Goal: Information Seeking & Learning: Learn about a topic

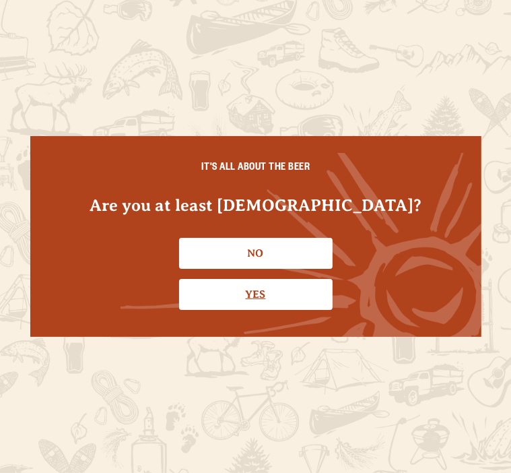
click at [282, 302] on link "Yes" at bounding box center [256, 294] width 154 height 31
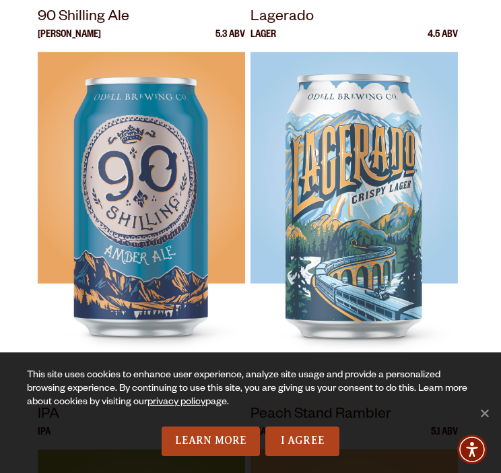
scroll to position [344, 0]
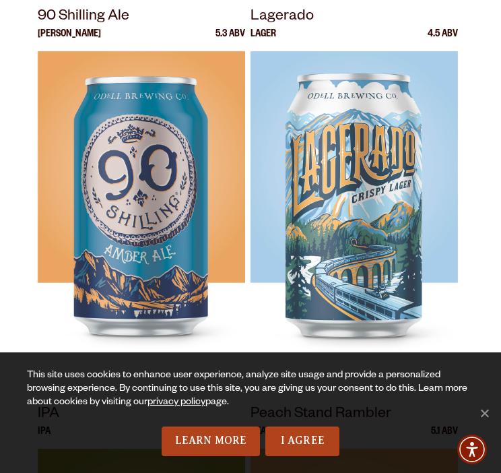
click at [485, 412] on span "Cookie Notice" at bounding box center [484, 412] width 13 height 13
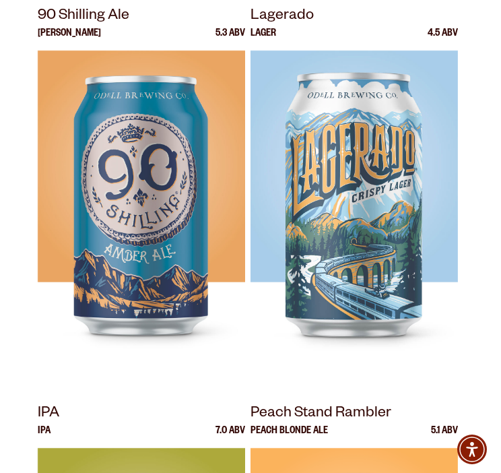
scroll to position [0, 0]
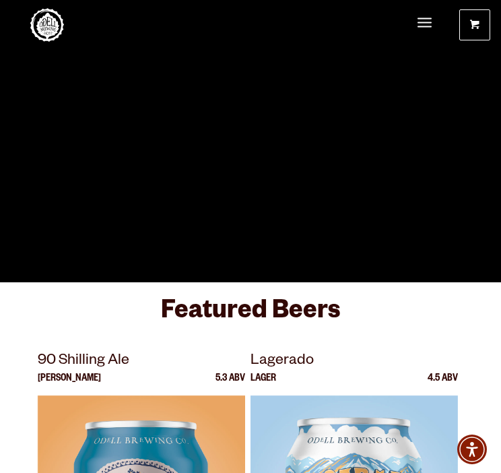
click at [426, 32] on span "Menu" at bounding box center [425, 23] width 14 height 28
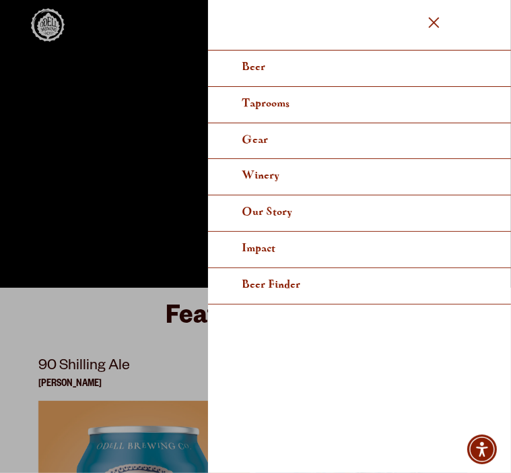
click at [437, 22] on span "Menu" at bounding box center [434, 22] width 14 height 3
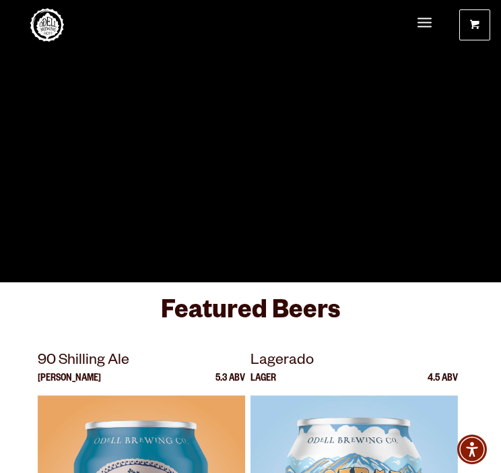
click at [422, 24] on span "Menu" at bounding box center [425, 22] width 14 height 1
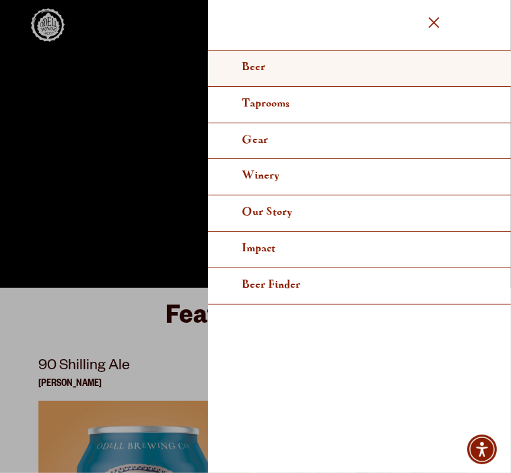
click at [264, 69] on span "Beer" at bounding box center [254, 67] width 24 height 10
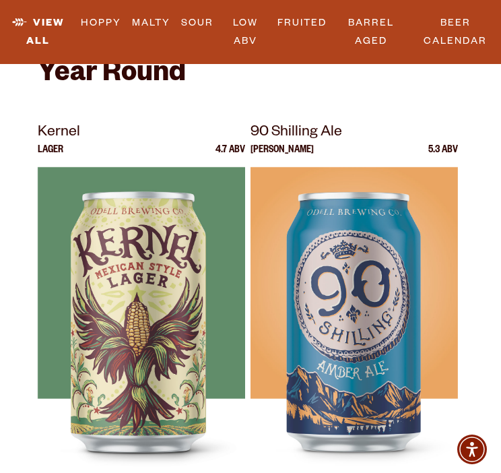
scroll to position [420, 0]
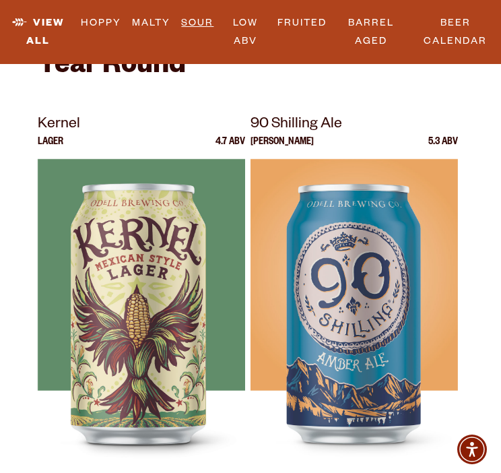
click at [203, 38] on link "Sour" at bounding box center [197, 22] width 43 height 31
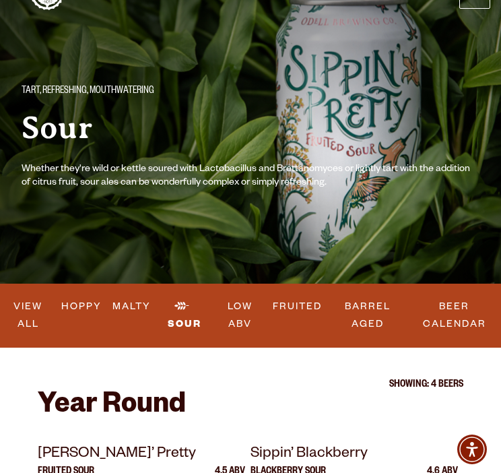
scroll to position [28, 0]
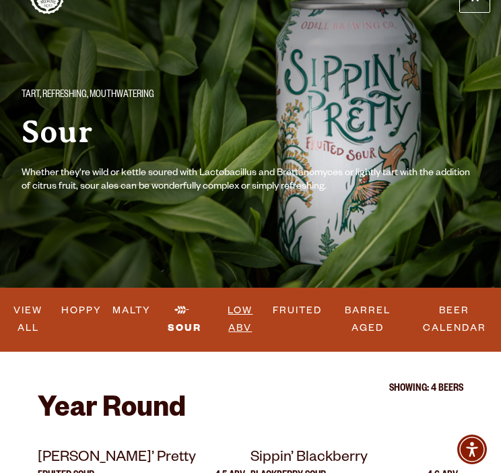
click at [241, 327] on link "Low ABV" at bounding box center [241, 319] width 55 height 49
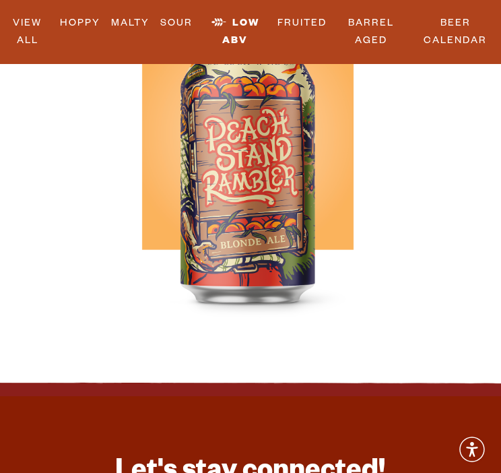
scroll to position [2165, 0]
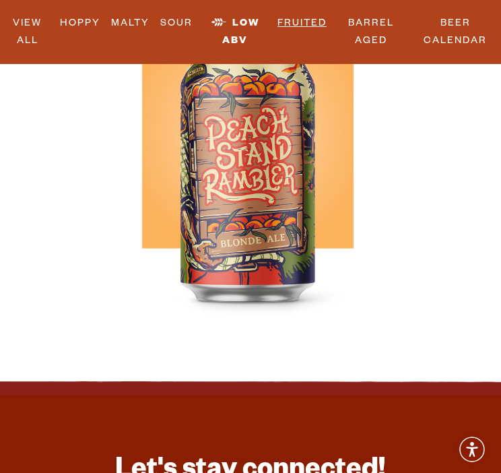
click at [305, 28] on link "Fruited" at bounding box center [302, 22] width 60 height 31
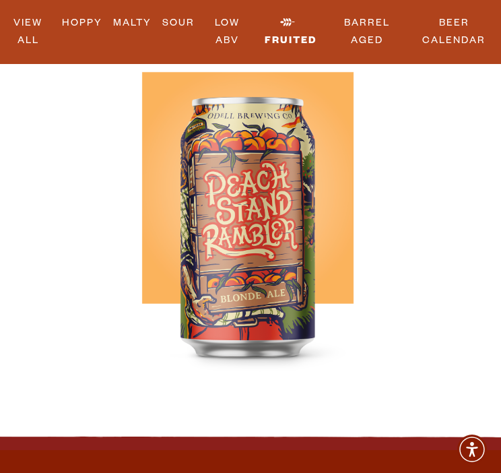
scroll to position [1314, 0]
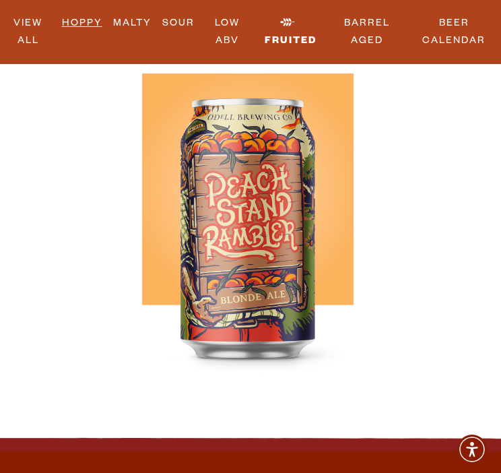
click at [83, 27] on link "Hoppy" at bounding box center [82, 22] width 51 height 31
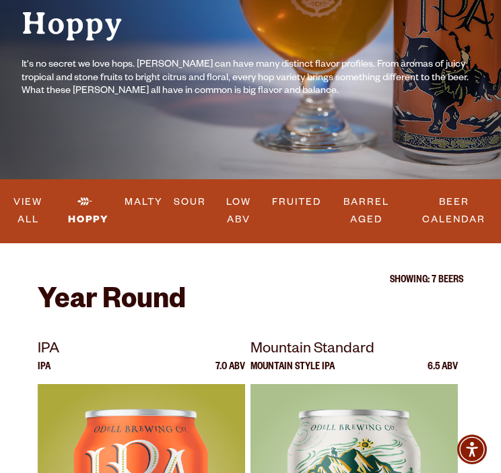
scroll to position [132, 0]
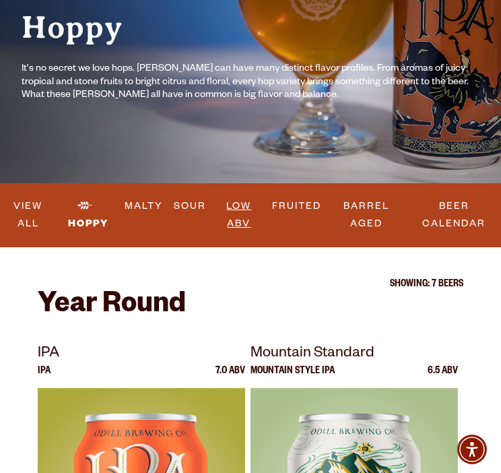
click at [244, 208] on link "Low ABV" at bounding box center [239, 215] width 55 height 49
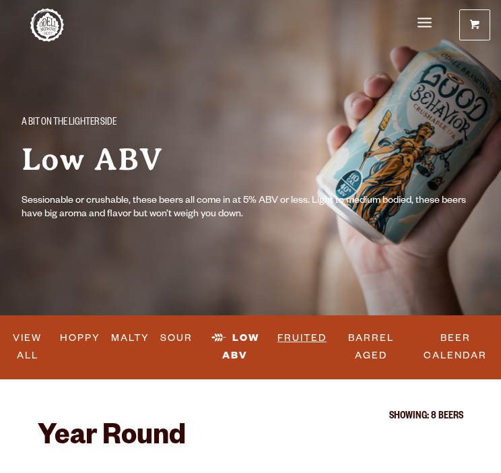
click at [285, 332] on link "Fruited" at bounding box center [302, 338] width 60 height 31
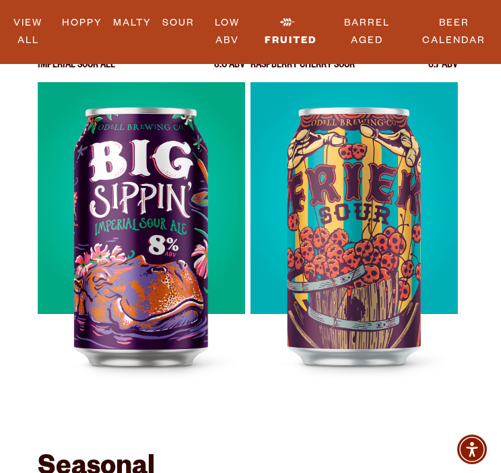
scroll to position [837, 0]
